Goal: Navigation & Orientation: Find specific page/section

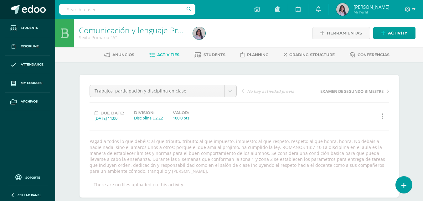
click at [35, 10] on span at bounding box center [34, 9] width 24 height 9
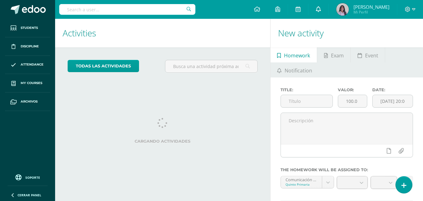
click at [321, 10] on icon at bounding box center [318, 9] width 5 height 6
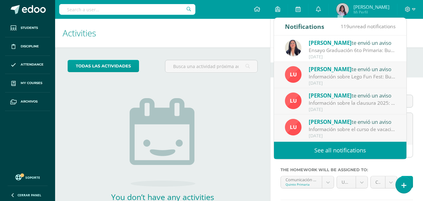
click at [220, 36] on h1 "Activities" at bounding box center [163, 33] width 200 height 28
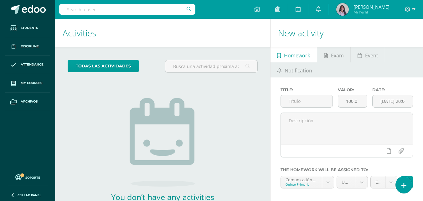
click at [246, 122] on div "todas las Actividades You don’t have any activities Check the rest of the perio…" at bounding box center [162, 143] width 215 height 193
drag, startPoint x: 342, startPoint y: 11, endPoint x: 356, endPoint y: 9, distance: 14.5
click at [321, 11] on icon at bounding box center [318, 9] width 5 height 6
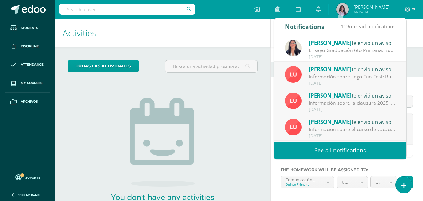
click at [66, 90] on div "todas las Actividades You don’t have any activities Check the rest of the perio…" at bounding box center [162, 143] width 215 height 193
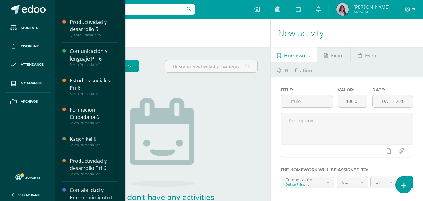
scroll to position [155, 0]
